Goal: Task Accomplishment & Management: Manage account settings

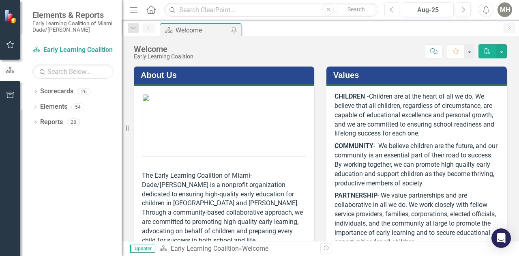
click at [395, 11] on button "Previous" at bounding box center [391, 9] width 15 height 15
click at [393, 7] on icon "Previous" at bounding box center [391, 9] width 4 height 7
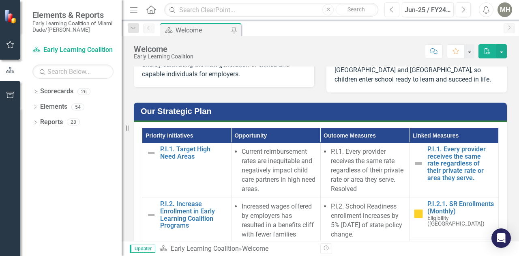
scroll to position [486, 0]
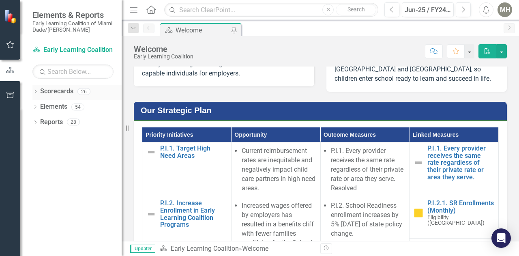
click at [35, 90] on icon at bounding box center [35, 92] width 2 height 4
click at [39, 106] on icon "Dropdown" at bounding box center [39, 106] width 6 height 5
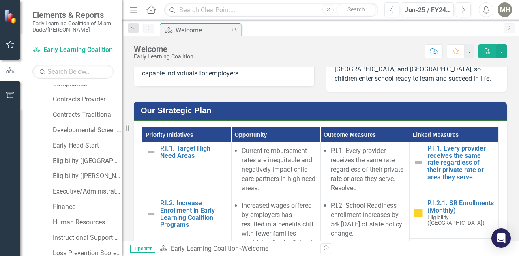
scroll to position [104, 0]
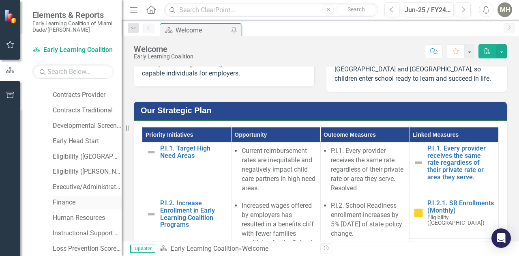
click at [56, 203] on link "Finance" at bounding box center [87, 202] width 69 height 9
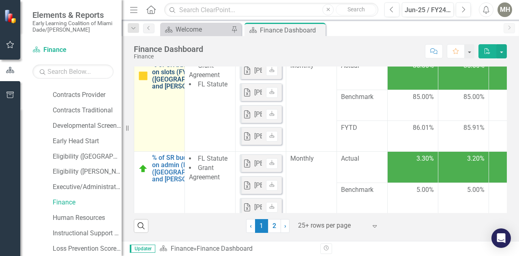
click at [165, 90] on link "% of SR budget spent on slots (FYTD) ([GEOGRAPHIC_DATA] and [PERSON_NAME])" at bounding box center [184, 75] width 65 height 28
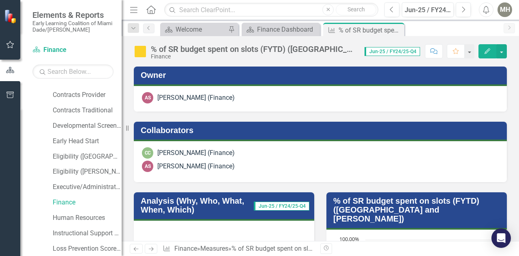
click at [396, 51] on span "Jun-25 / FY24/25-Q4" at bounding box center [392, 51] width 56 height 9
click at [186, 205] on h3 "Analysis (Why, Who, What, When, Which)" at bounding box center [197, 205] width 113 height 18
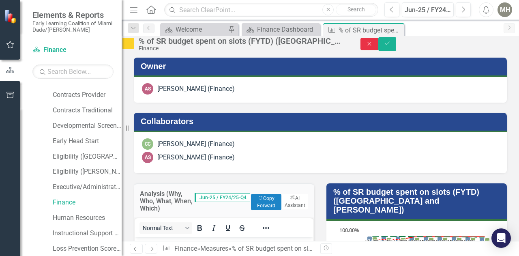
click at [373, 46] on icon "Close" at bounding box center [369, 44] width 7 height 6
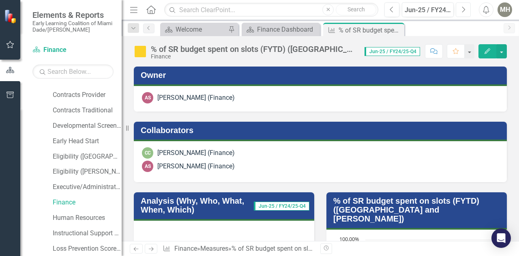
click at [460, 11] on button "Next" at bounding box center [463, 9] width 15 height 15
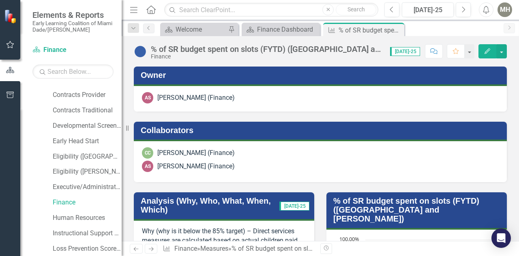
click at [518, 42] on div "% of SR budget spent on slots (FYTD) (Miami-Dade and [PERSON_NAME]) Finance Sco…" at bounding box center [320, 48] width 397 height 24
click at [201, 202] on h3 "Analysis (Why, Who, What, When, Which)" at bounding box center [210, 205] width 139 height 18
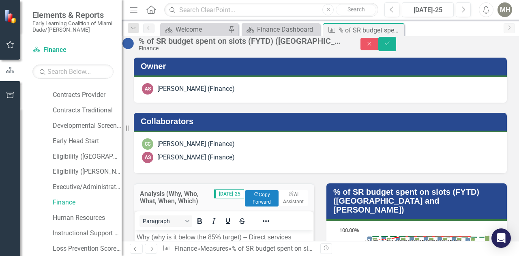
click at [201, 202] on h3 "Analysis (Why, Who, What, When, Which)" at bounding box center [177, 197] width 74 height 14
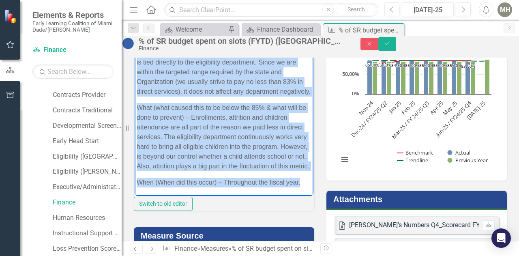
scroll to position [192, 0]
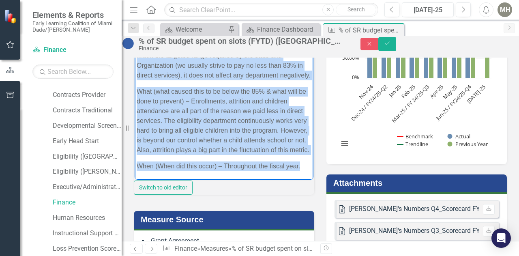
drag, startPoint x: 137, startPoint y: 45, endPoint x: 236, endPoint y: 173, distance: 161.8
click at [236, 173] on body "Why (why is it below the 85% target) – Direct services measures are calculated …" at bounding box center [224, 62] width 179 height 234
copy body "Lor (ips do si ametc adi 98% elitse) – Doeius temporin utlabore etd magnaaliqu …"
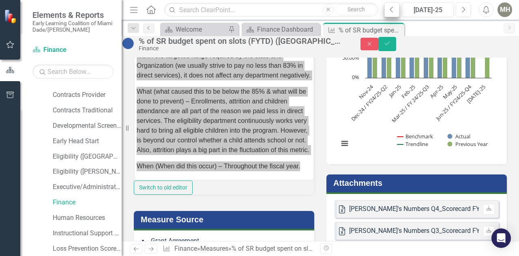
click at [394, 9] on button "Previous" at bounding box center [391, 9] width 15 height 15
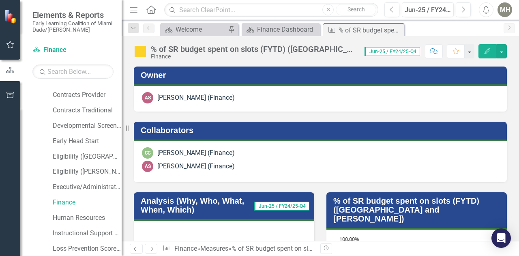
click at [179, 202] on h3 "Analysis (Why, Who, What, When, Which)" at bounding box center [197, 205] width 113 height 18
click at [187, 200] on h3 "Analysis (Why, Who, What, When, Which)" at bounding box center [197, 205] width 113 height 18
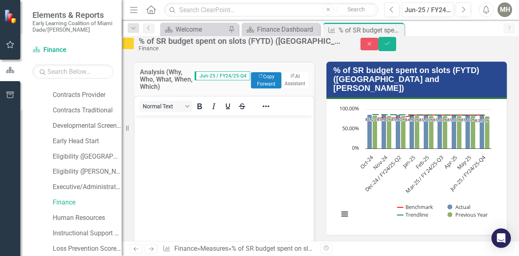
scroll to position [148, 0]
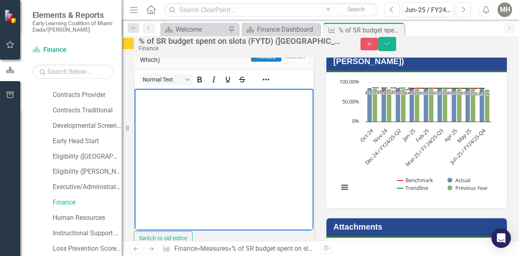
click at [156, 108] on body "Rich Text Area. Press ALT-0 for help." at bounding box center [224, 150] width 179 height 122
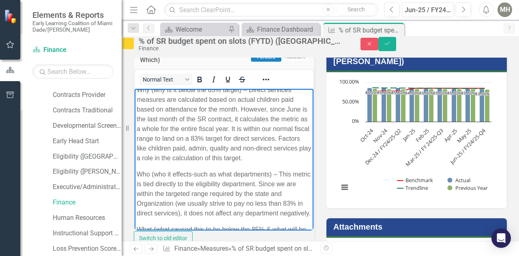
scroll to position [0, 0]
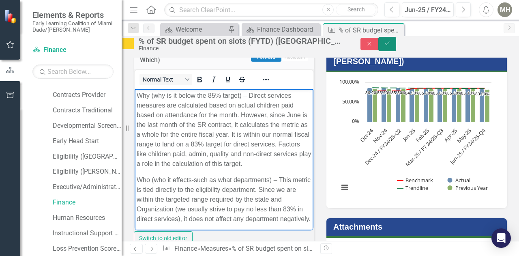
click at [391, 46] on icon "Save" at bounding box center [386, 44] width 7 height 6
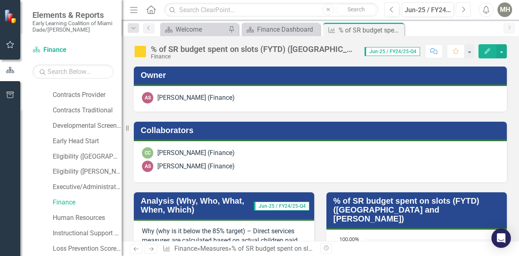
click at [463, 9] on icon "Next" at bounding box center [463, 9] width 4 height 7
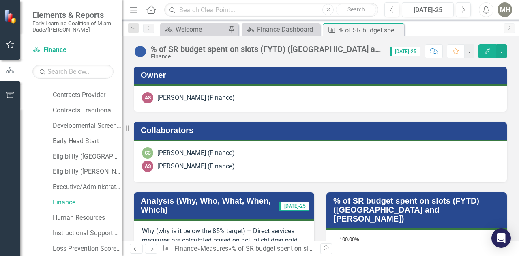
click at [184, 202] on h3 "Analysis (Why, Who, What, When, Which)" at bounding box center [210, 205] width 139 height 18
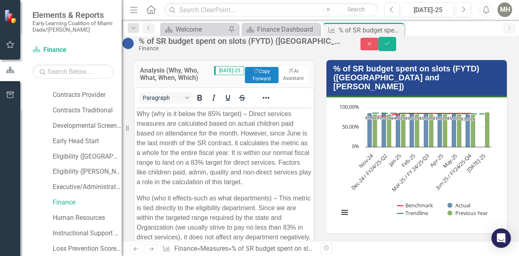
scroll to position [126, 0]
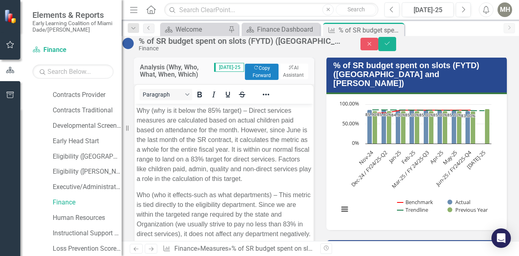
click at [229, 140] on p "Why (why is it below the 85% target) – Direct services measures are calculated …" at bounding box center [224, 144] width 175 height 78
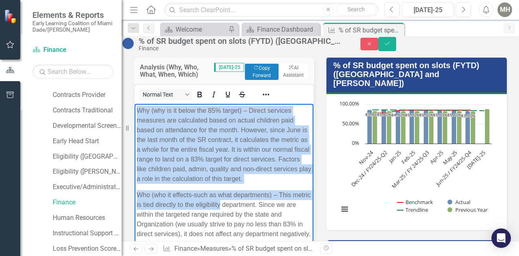
drag, startPoint x: 138, startPoint y: 109, endPoint x: 262, endPoint y: 218, distance: 164.9
click at [262, 218] on body "Why (why is it below the 85% target) – Direct services measures are calculated …" at bounding box center [224, 220] width 179 height 234
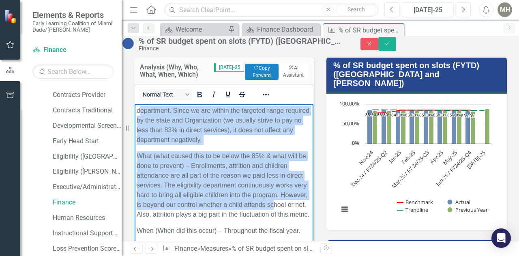
drag, startPoint x: 139, startPoint y: 110, endPoint x: 267, endPoint y: 215, distance: 165.3
click at [267, 215] on body "department. Since we are within the targeted range required by the state and Or…" at bounding box center [224, 173] width 179 height 140
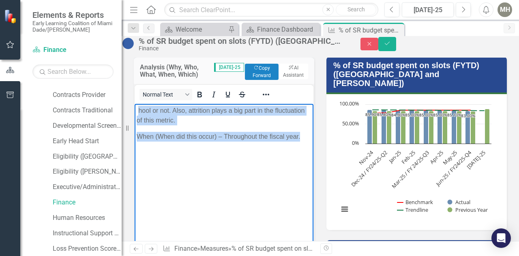
drag, startPoint x: 175, startPoint y: 161, endPoint x: 138, endPoint y: 109, distance: 64.1
click at [138, 109] on body "hool or not. Also, attrition plays a big part in the fluctuation of this metric…" at bounding box center [224, 164] width 179 height 122
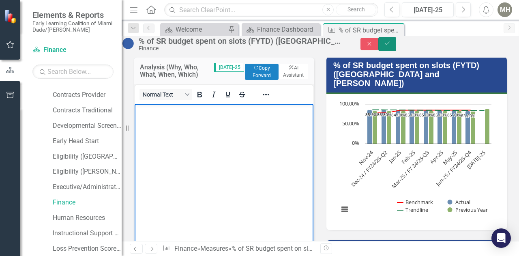
click at [391, 46] on icon "Save" at bounding box center [386, 44] width 7 height 6
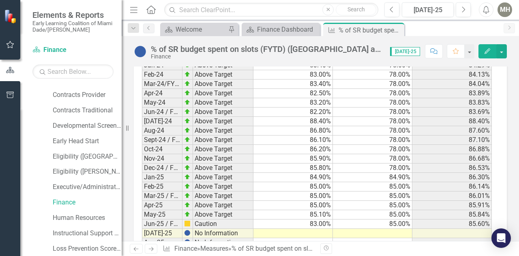
scroll to position [1364, 0]
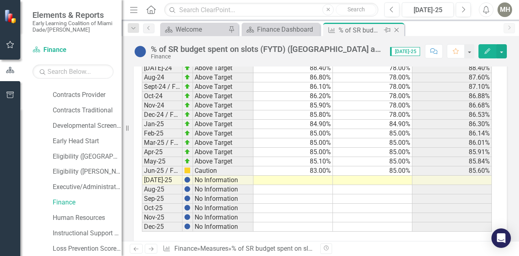
click at [396, 29] on icon "Close" at bounding box center [396, 30] width 8 height 6
